Goal: Transaction & Acquisition: Purchase product/service

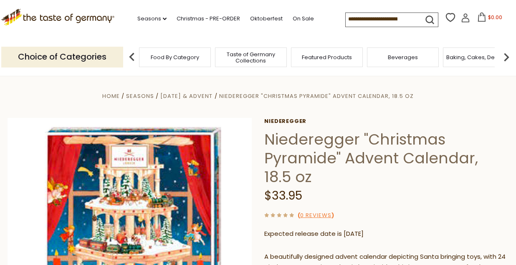
click at [355, 17] on input at bounding box center [380, 19] width 71 height 12
click at [176, 19] on link "Christmas - PRE-ORDER" at bounding box center [207, 18] width 63 height 9
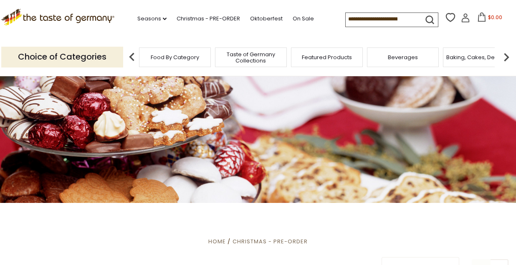
click at [347, 13] on input at bounding box center [380, 19] width 71 height 12
type input "******"
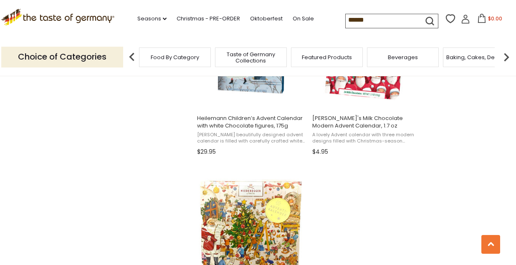
scroll to position [1305, 0]
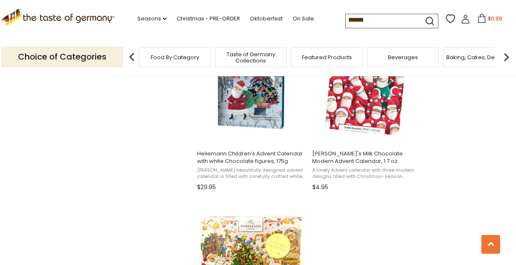
click at [347, 23] on input "******" at bounding box center [380, 20] width 71 height 12
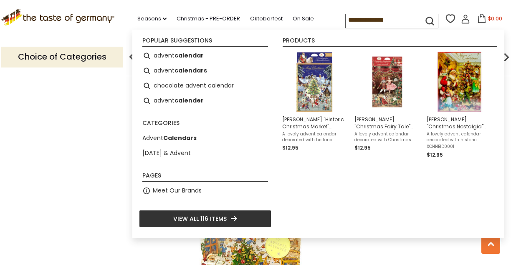
type input "**********"
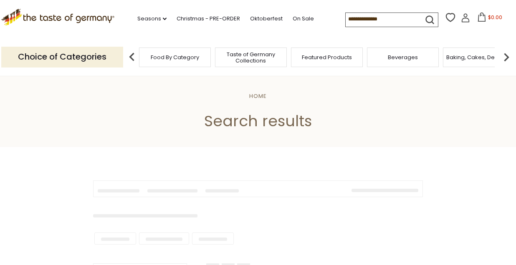
type input "**********"
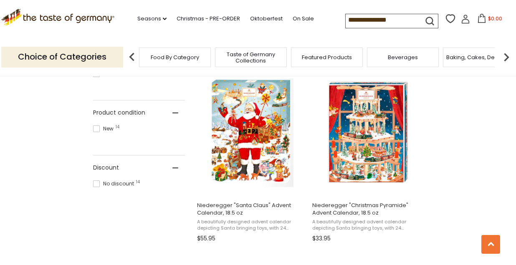
scroll to position [527, 0]
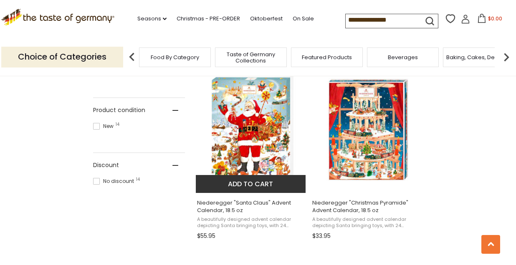
click at [265, 134] on img "Niederegger" at bounding box center [251, 130] width 111 height 111
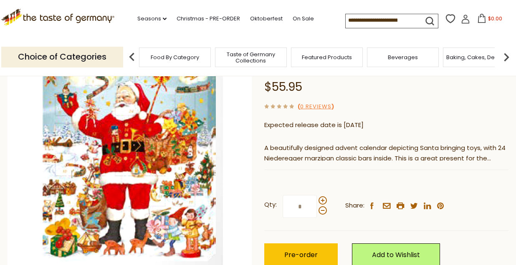
scroll to position [91, 0]
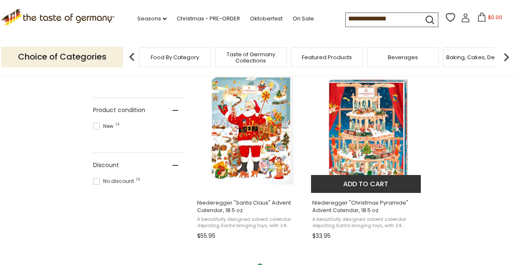
scroll to position [527, 0]
click at [376, 134] on img "Niederegger" at bounding box center [366, 130] width 111 height 111
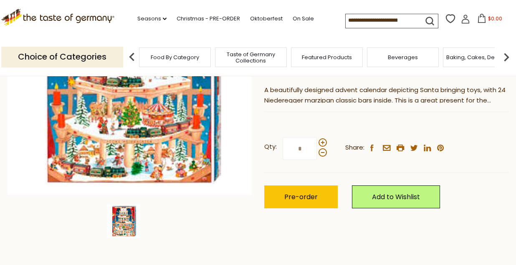
scroll to position [158, 0]
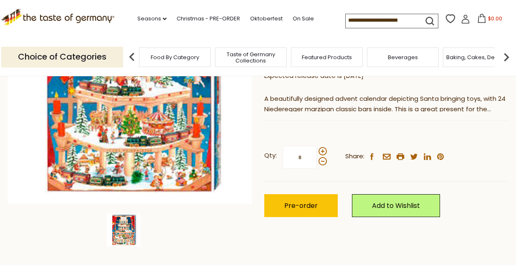
click at [454, 111] on p "A beautifully designed advent calendar depicting Santa bringing toys, with 24 N…" at bounding box center [386, 104] width 244 height 21
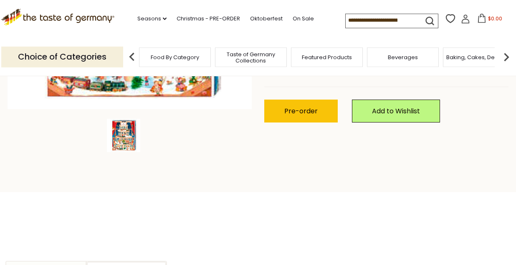
scroll to position [144, 0]
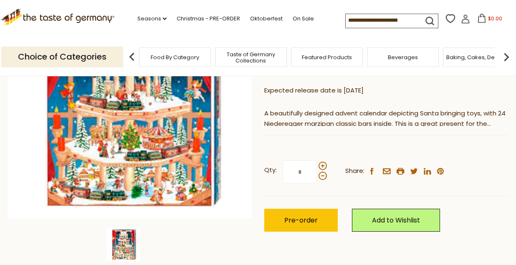
click at [495, 127] on div "Current stock: 0" at bounding box center [386, 128] width 244 height 5
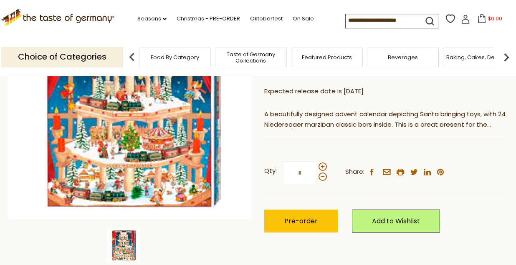
scroll to position [111, 0]
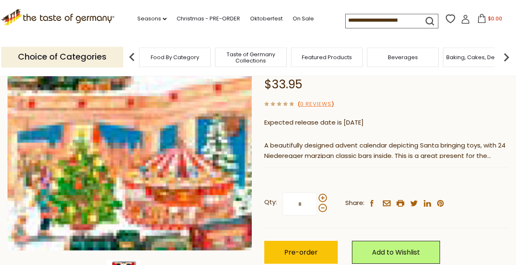
click at [150, 163] on img at bounding box center [130, 129] width 244 height 244
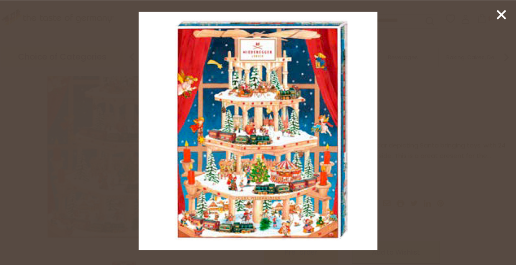
click at [503, 13] on line at bounding box center [501, 14] width 8 height 8
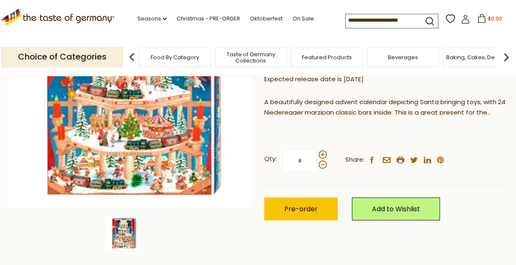
scroll to position [140, 0]
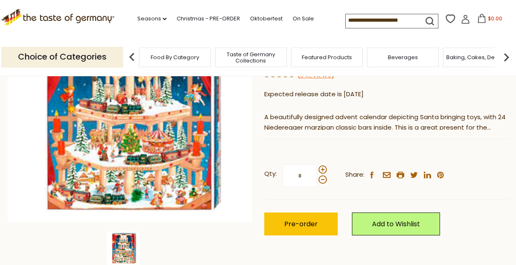
click at [484, 123] on p "A beautifully designed advent calendar depicting Santa bringing toys, with 24 N…" at bounding box center [386, 122] width 244 height 21
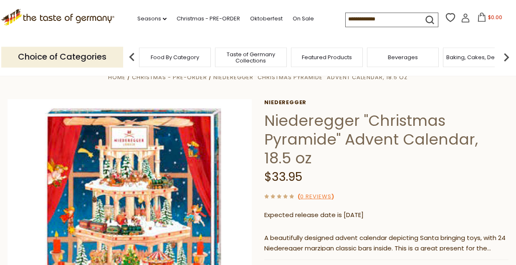
scroll to position [0, 0]
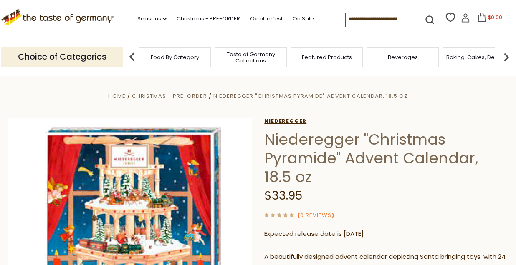
click at [295, 119] on link "Niederegger" at bounding box center [386, 121] width 244 height 7
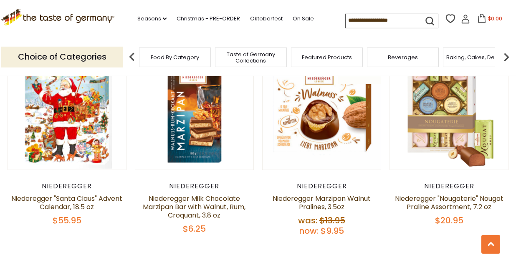
scroll to position [1748, 0]
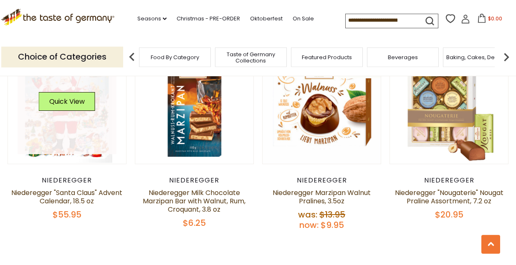
click at [98, 118] on link at bounding box center [67, 104] width 99 height 99
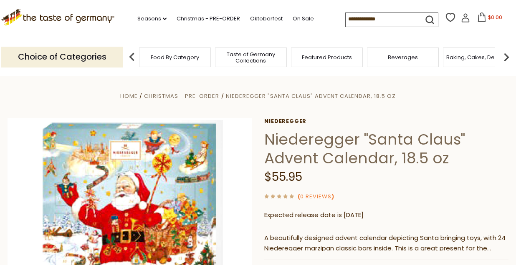
click at [450, 233] on p "A beautifully designed advent calendar depicting Santa bringing toys, with 24 N…" at bounding box center [386, 243] width 244 height 21
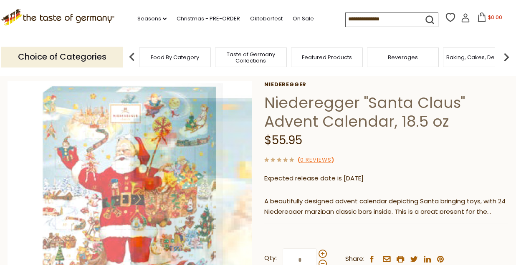
scroll to position [37, 0]
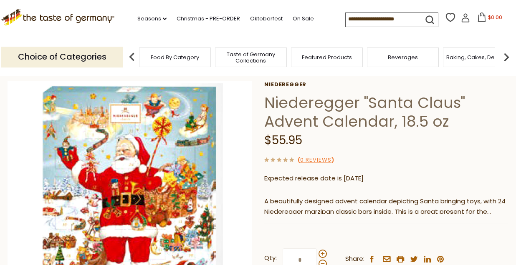
click at [375, 104] on h1 "Niederegger "Santa Claus" Advent Calendar, 18.5 oz" at bounding box center [386, 112] width 244 height 38
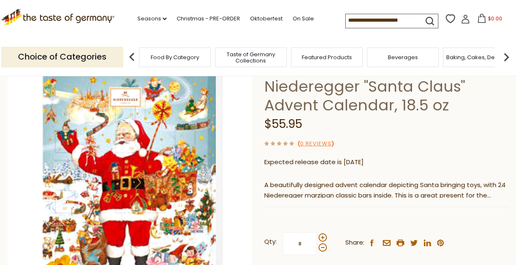
scroll to position [48, 0]
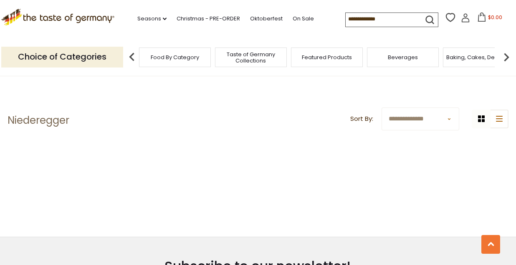
scroll to position [290, 0]
